Goal: Task Accomplishment & Management: Use online tool/utility

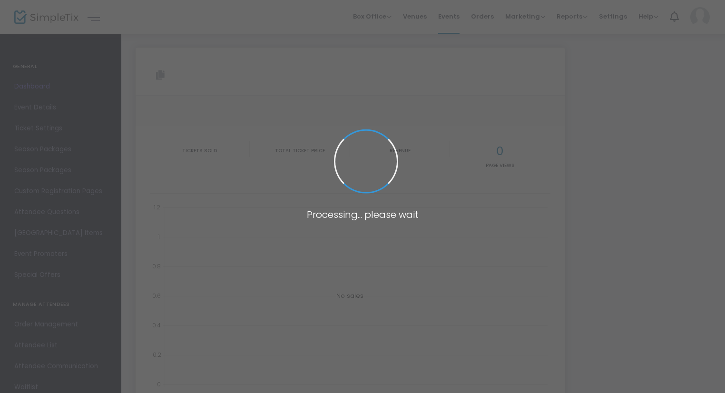
type input "[URL][DOMAIN_NAME]"
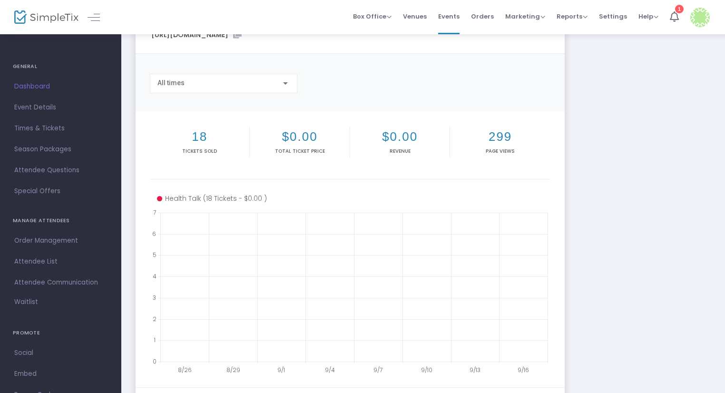
scroll to position [143, 0]
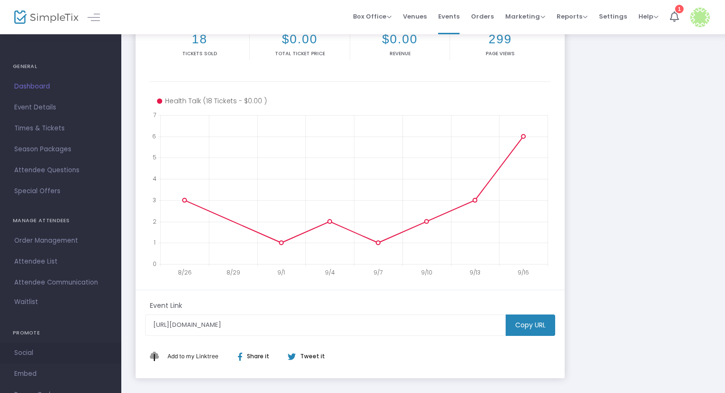
click at [24, 350] on span "Social" at bounding box center [60, 353] width 93 height 12
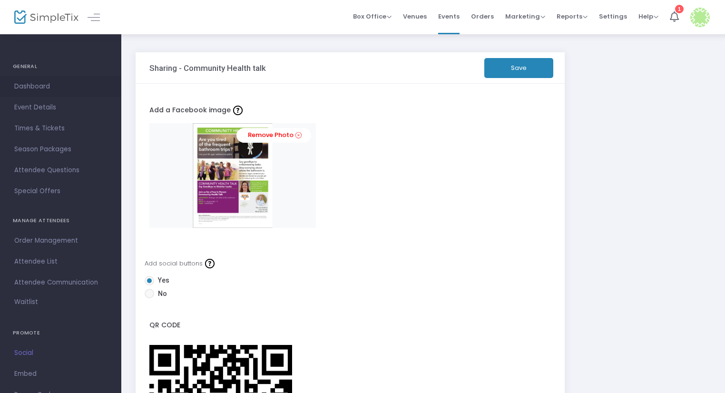
click at [49, 84] on span "Dashboard" at bounding box center [60, 86] width 93 height 12
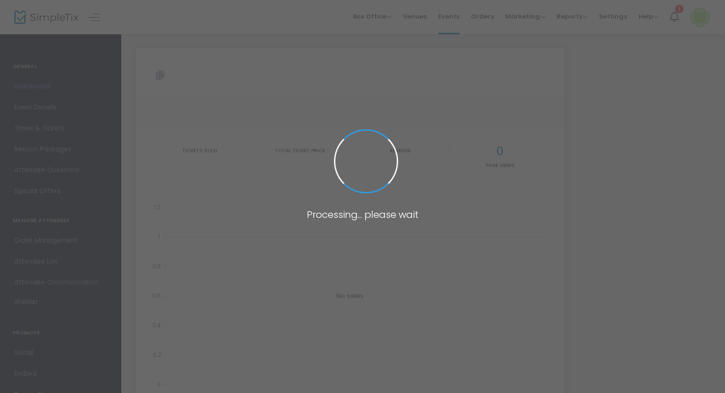
type input "[URL][DOMAIN_NAME]"
